Goal: Information Seeking & Learning: Learn about a topic

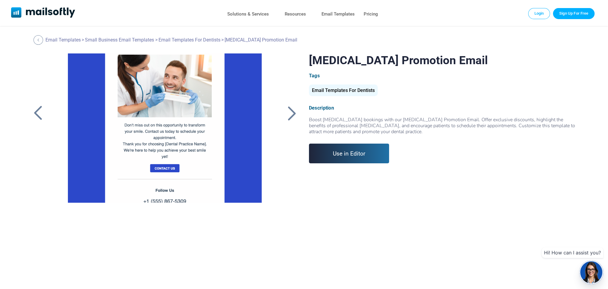
scroll to position [207, 0]
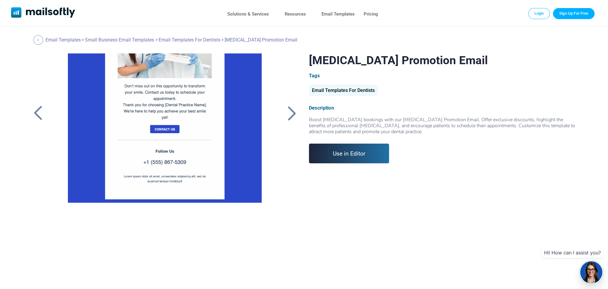
click at [291, 113] on div at bounding box center [291, 114] width 15 height 16
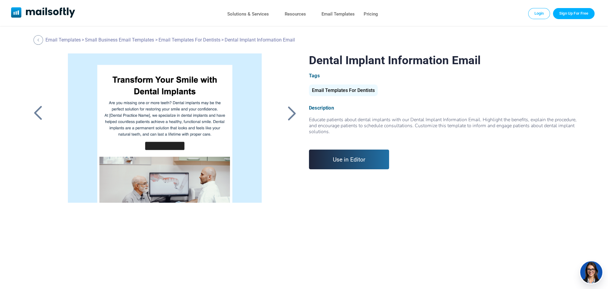
click at [291, 113] on div at bounding box center [291, 114] width 15 height 16
